Goal: Ask a question

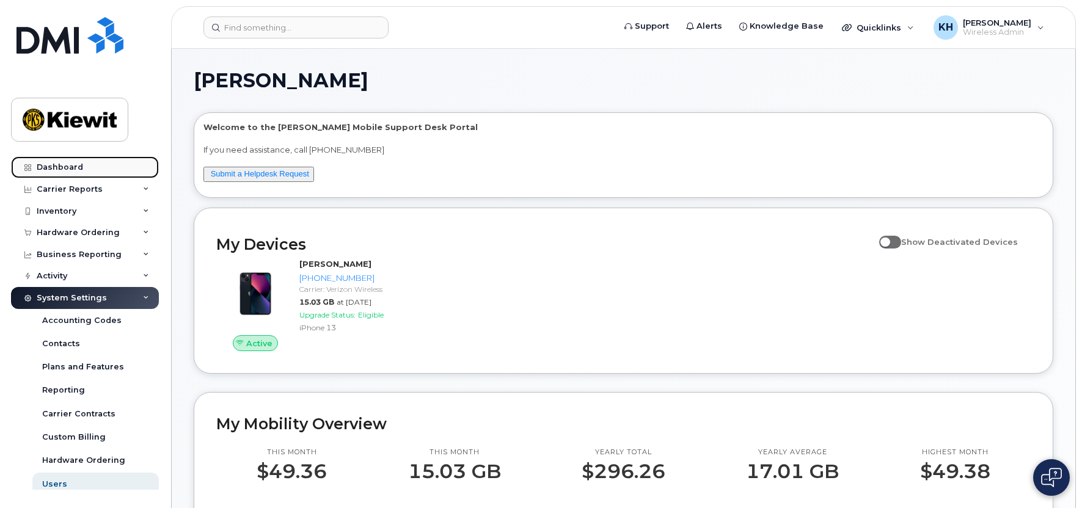
click at [49, 175] on link "Dashboard" at bounding box center [85, 167] width 148 height 22
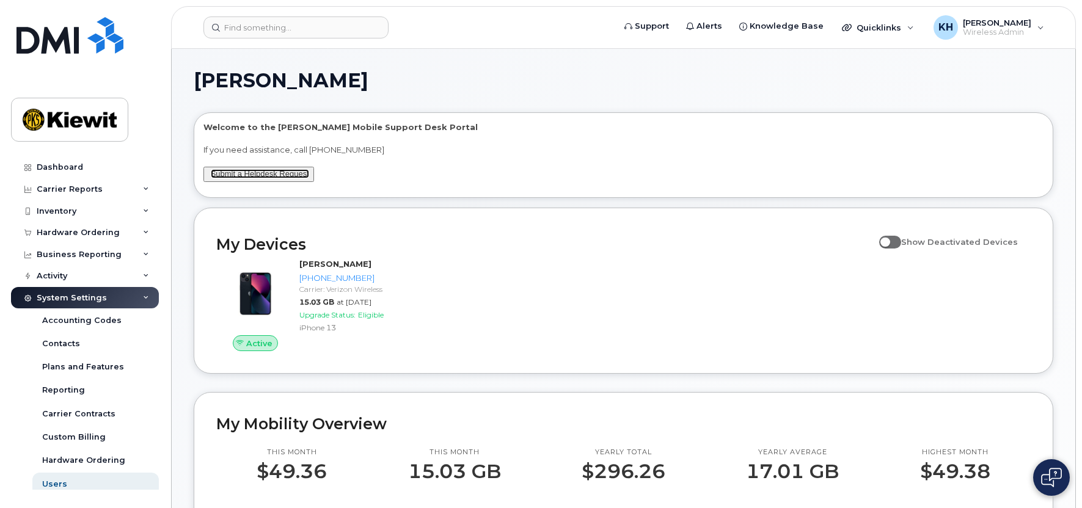
click at [291, 178] on link "Submit a Helpdesk Request" at bounding box center [260, 173] width 98 height 9
